Goal: Task Accomplishment & Management: Use online tool/utility

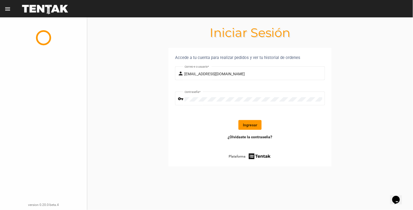
click at [247, 128] on button "Ingresar" at bounding box center [249, 125] width 23 height 10
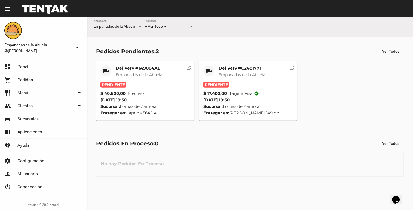
click at [219, 77] on mat-card-subtitle "Empanadas de la Abuela" at bounding box center [241, 74] width 47 height 5
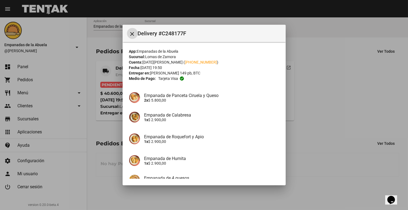
scroll to position [54, 0]
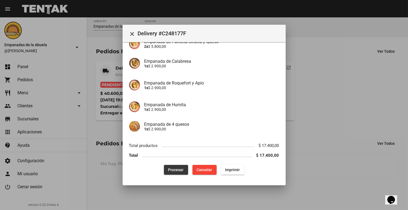
click at [175, 169] on span "Procesar" at bounding box center [176, 170] width 16 height 4
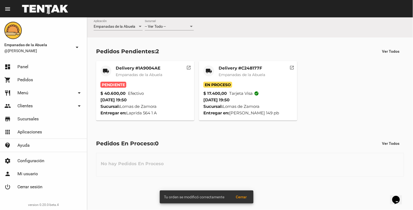
click at [230, 71] on mat-card-title "Delivery #C248177F" at bounding box center [241, 68] width 47 height 5
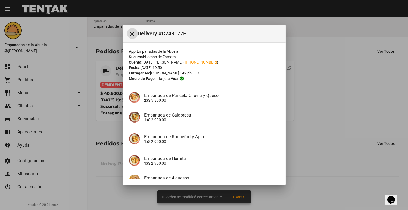
scroll to position [54, 0]
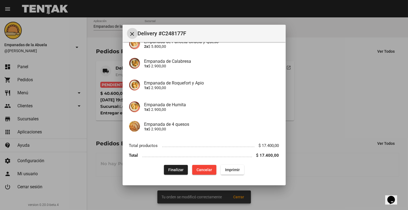
click at [230, 168] on span "Imprimir" at bounding box center [232, 170] width 15 height 4
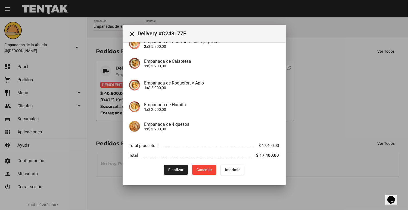
drag, startPoint x: 100, startPoint y: 56, endPoint x: 106, endPoint y: 59, distance: 6.8
click at [101, 56] on div at bounding box center [204, 105] width 408 height 210
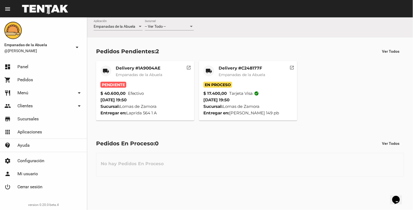
click at [125, 76] on span "Empanadas de la Abuela" at bounding box center [139, 74] width 47 height 5
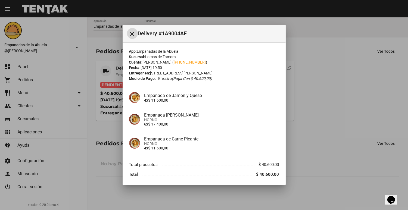
scroll to position [19, 0]
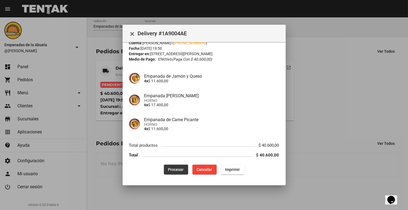
click at [172, 169] on span "Procesar" at bounding box center [176, 170] width 16 height 4
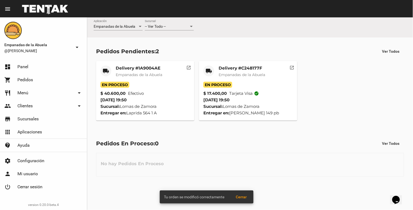
click at [124, 71] on mat-card-title "Delivery #1A9004AE" at bounding box center [139, 68] width 47 height 5
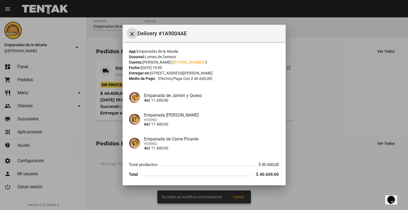
scroll to position [19, 0]
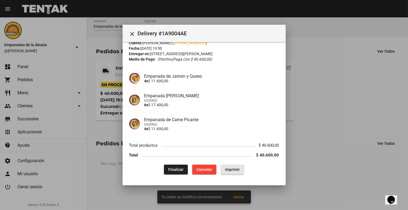
click at [234, 171] on span "Imprimir" at bounding box center [232, 170] width 15 height 4
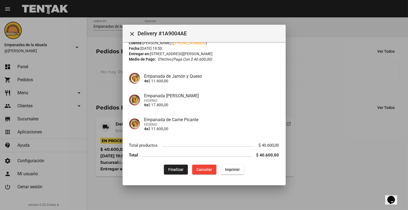
click at [319, 103] on div at bounding box center [204, 105] width 408 height 210
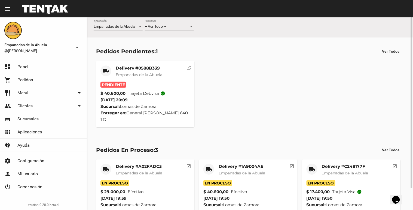
click at [109, 69] on mat-icon "local_shipping" at bounding box center [106, 71] width 7 height 7
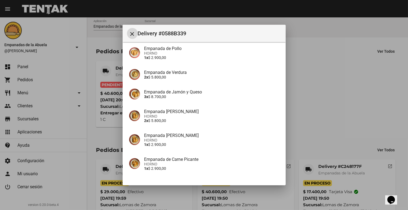
scroll to position [154, 0]
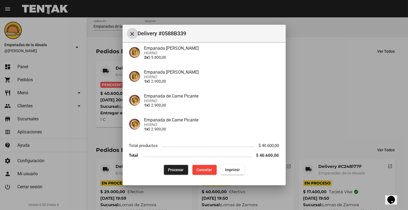
click at [169, 170] on span "Procesar" at bounding box center [176, 170] width 16 height 4
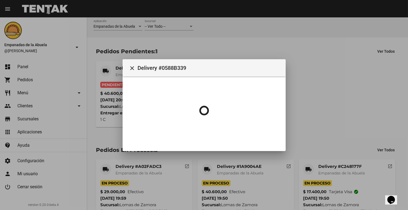
scroll to position [0, 0]
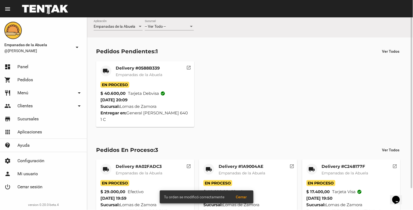
click at [119, 78] on div "Delivery #0588B339 Empanadas de [GEOGRAPHIC_DATA]" at bounding box center [139, 74] width 47 height 16
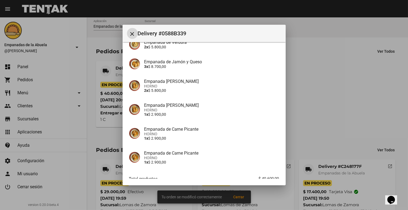
scroll to position [154, 0]
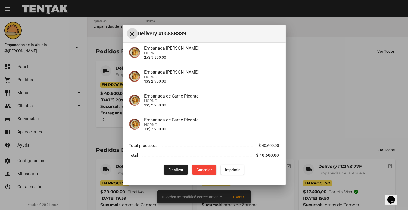
click at [234, 172] on button "Imprimir" at bounding box center [232, 170] width 23 height 10
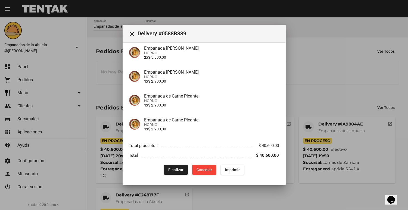
click at [331, 88] on div at bounding box center [204, 105] width 408 height 210
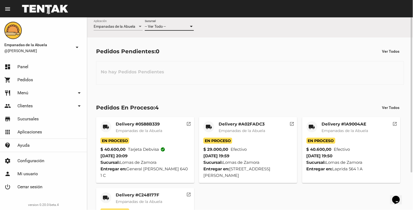
click at [150, 25] on span "-- Ver Todo --" at bounding box center [155, 26] width 21 height 4
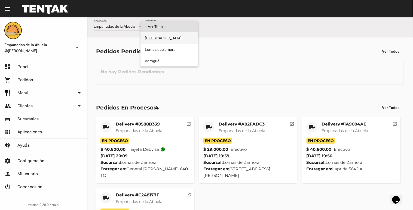
click at [159, 41] on span "[GEOGRAPHIC_DATA]" at bounding box center [169, 37] width 49 height 11
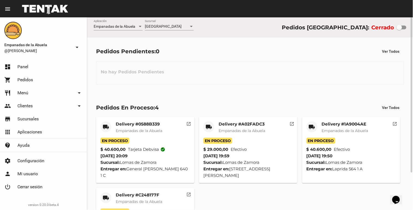
click at [164, 24] on div "Monte Grande Sucursal" at bounding box center [169, 25] width 49 height 11
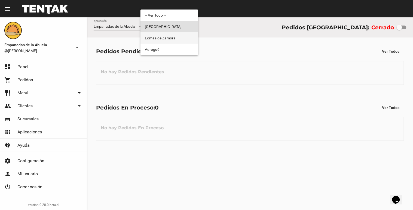
click at [158, 42] on span "Lomas de Zamora" at bounding box center [169, 37] width 49 height 11
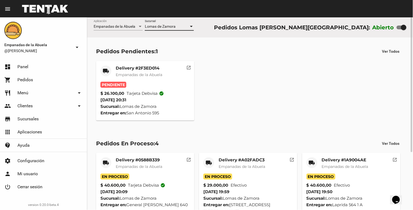
click at [146, 70] on mat-card-title "Delivery #2F3ED014" at bounding box center [139, 68] width 47 height 5
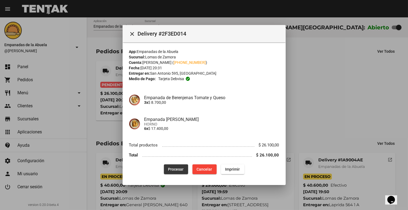
click at [171, 171] on span "Procesar" at bounding box center [176, 169] width 16 height 4
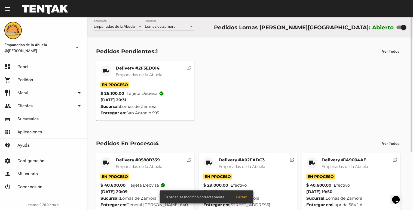
click at [135, 72] on div "Delivery #2F3ED014 Empanadas de [GEOGRAPHIC_DATA]" at bounding box center [139, 74] width 47 height 16
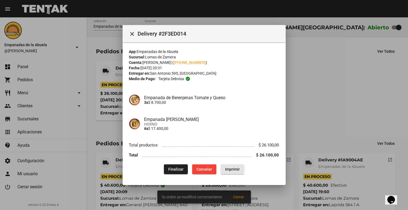
click at [238, 171] on span "Imprimir" at bounding box center [232, 169] width 15 height 4
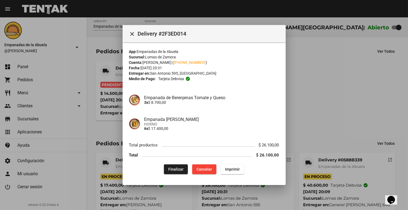
click at [107, 64] on div at bounding box center [204, 105] width 408 height 210
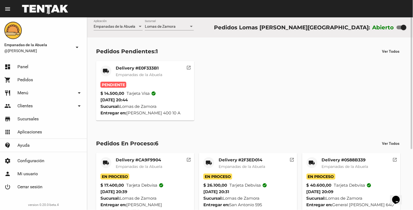
click at [124, 58] on div "Pedidos Pendientes: 1 Ver Todos local_shipping Delivery #E0F333B1 Empanadas de …" at bounding box center [250, 84] width 326 height 92
click at [120, 72] on div "Delivery #E0F333B1 Empanadas de la Abuela" at bounding box center [139, 74] width 47 height 16
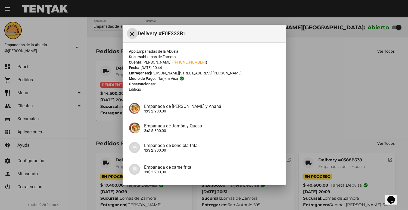
scroll to position [45, 0]
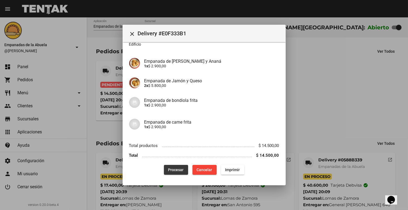
click at [164, 170] on button "Procesar" at bounding box center [176, 170] width 24 height 10
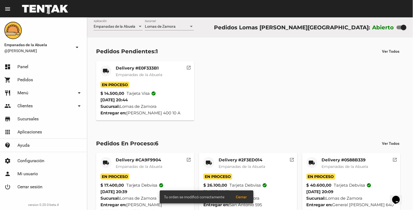
click at [119, 69] on mat-card-title "Delivery #E0F333B1" at bounding box center [139, 68] width 47 height 5
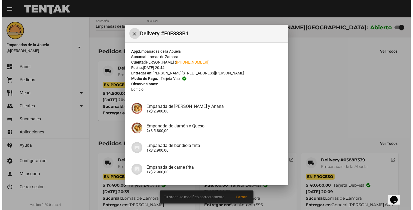
scroll to position [45, 0]
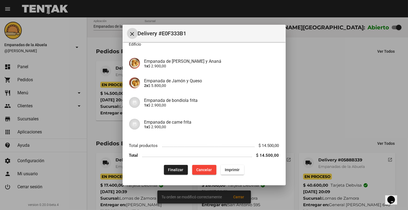
click at [235, 168] on span "Imprimir" at bounding box center [232, 170] width 15 height 4
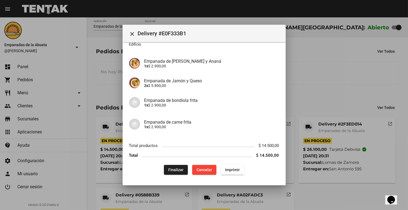
click at [312, 91] on div at bounding box center [204, 105] width 408 height 210
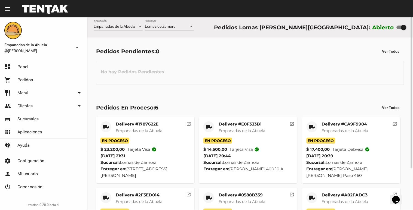
click at [180, 23] on div "Lomas de Zamora Sucursal" at bounding box center [169, 25] width 49 height 11
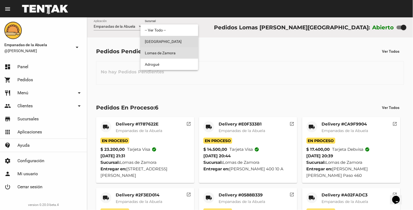
click at [176, 37] on span "[GEOGRAPHIC_DATA]" at bounding box center [169, 41] width 49 height 11
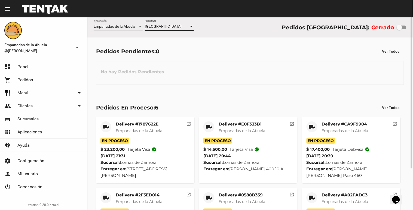
click at [180, 24] on div "Monte Grande Sucursal" at bounding box center [169, 25] width 49 height 11
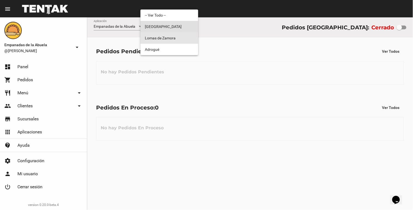
click at [177, 35] on span "Lomas de Zamora" at bounding box center [169, 37] width 49 height 11
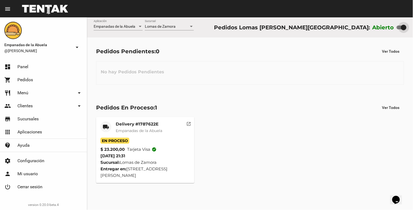
click at [404, 26] on div at bounding box center [403, 27] width 5 height 5
click at [399, 29] on input "checkbox" at bounding box center [399, 29] width 0 height 0
checkbox input "false"
